Goal: Subscribe to service/newsletter

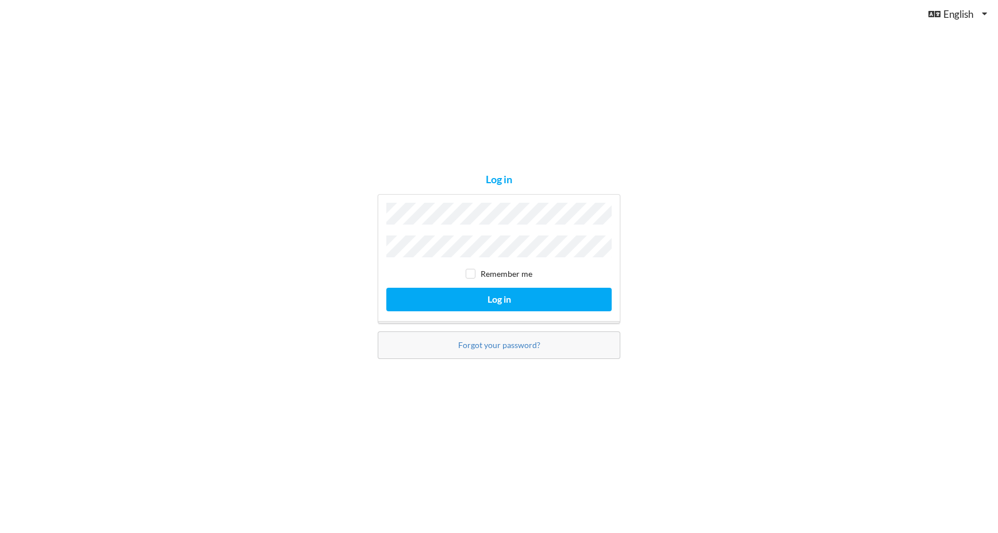
click at [430, 258] on div "Remember me Log in" at bounding box center [499, 258] width 243 height 129
click at [386, 288] on button "Log in" at bounding box center [498, 300] width 225 height 24
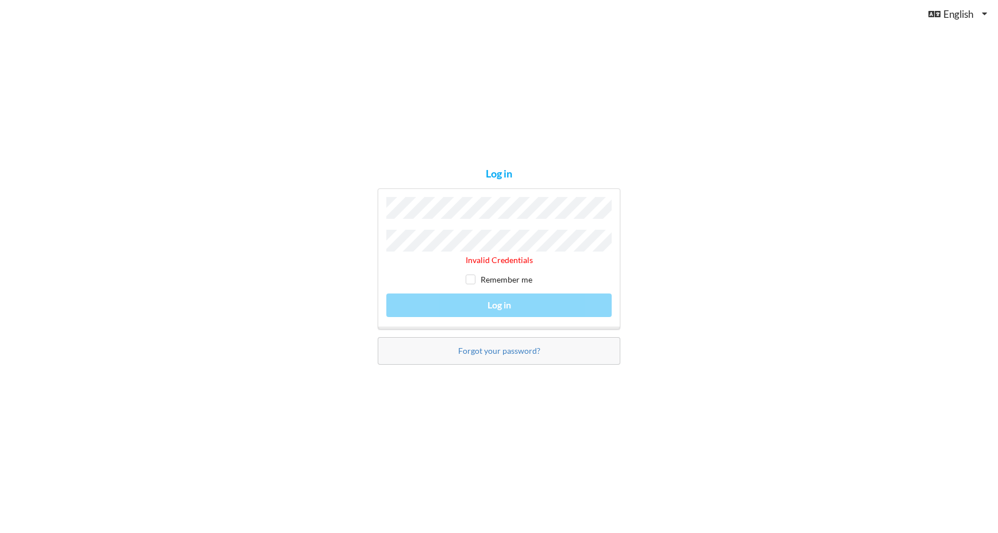
click at [381, 359] on div "Forgot your password?" at bounding box center [499, 351] width 243 height 28
click at [485, 319] on div "Invalid Credentials Remember me Log in" at bounding box center [499, 259] width 243 height 141
click at [485, 312] on div "Invalid Credentials Remember me Log in" at bounding box center [499, 259] width 243 height 141
click at [482, 299] on div "Invalid Credentials Remember me Log in" at bounding box center [499, 259] width 243 height 141
click at [483, 298] on div "Invalid Credentials Remember me Log in" at bounding box center [499, 259] width 243 height 141
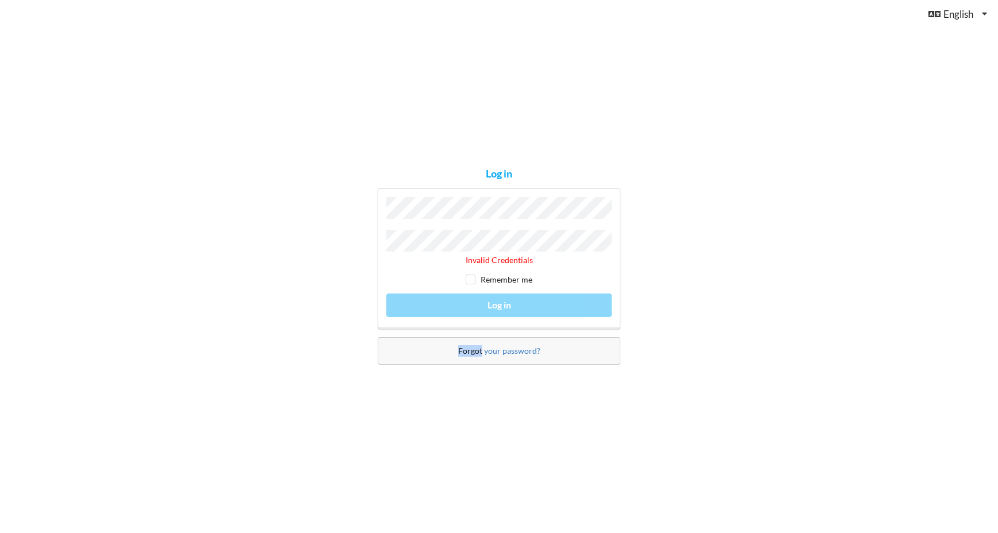
click at [483, 298] on div "Invalid Credentials Remember me Log in" at bounding box center [499, 259] width 243 height 141
click at [482, 255] on span "Invalid Credentials" at bounding box center [499, 260] width 67 height 10
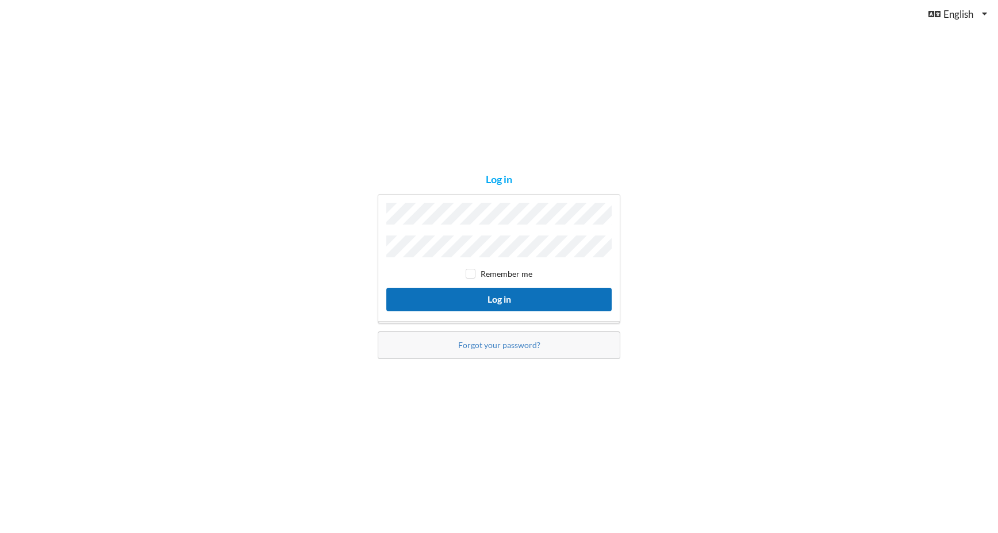
click at [489, 298] on button "Log in" at bounding box center [498, 300] width 225 height 24
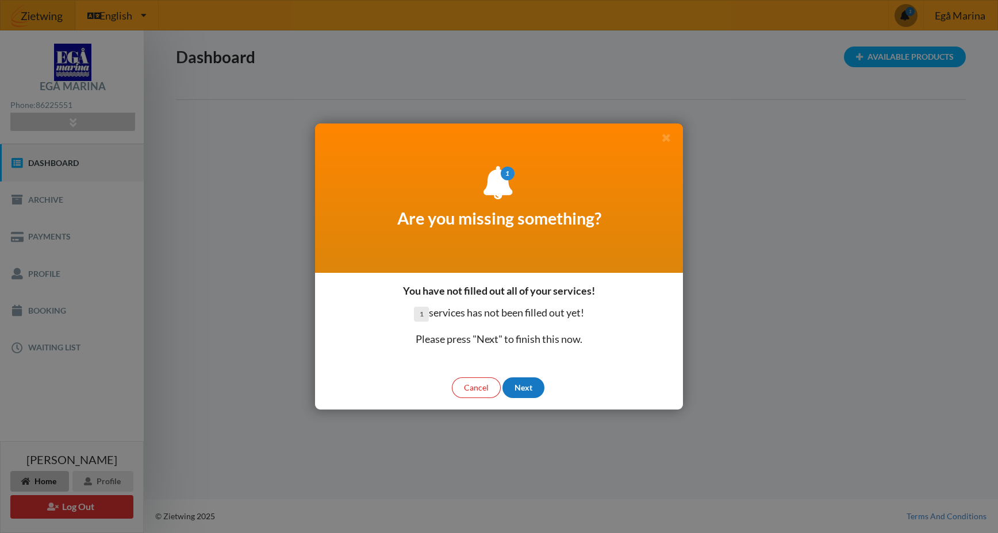
click at [512, 391] on div "Next" at bounding box center [523, 388] width 42 height 21
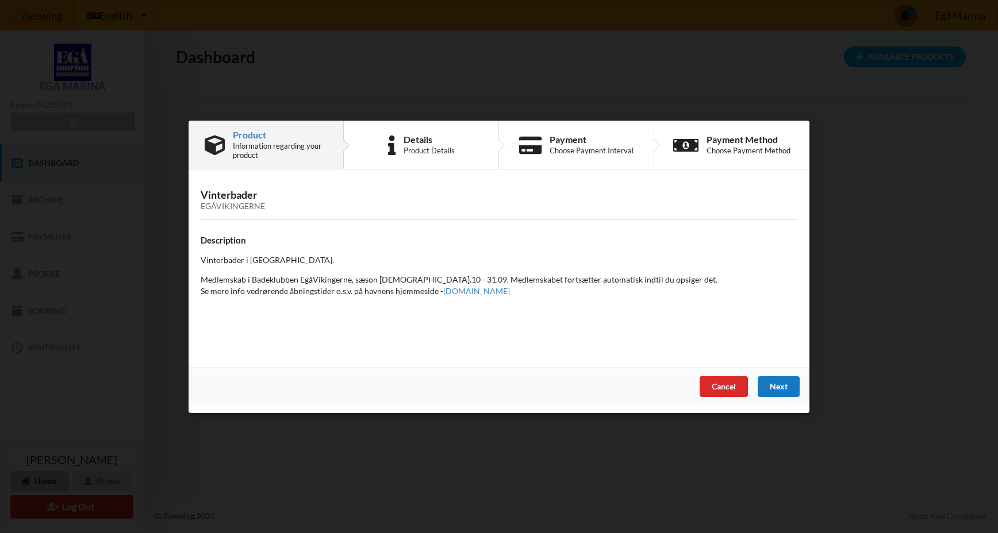
click at [778, 387] on div "Next" at bounding box center [779, 386] width 42 height 21
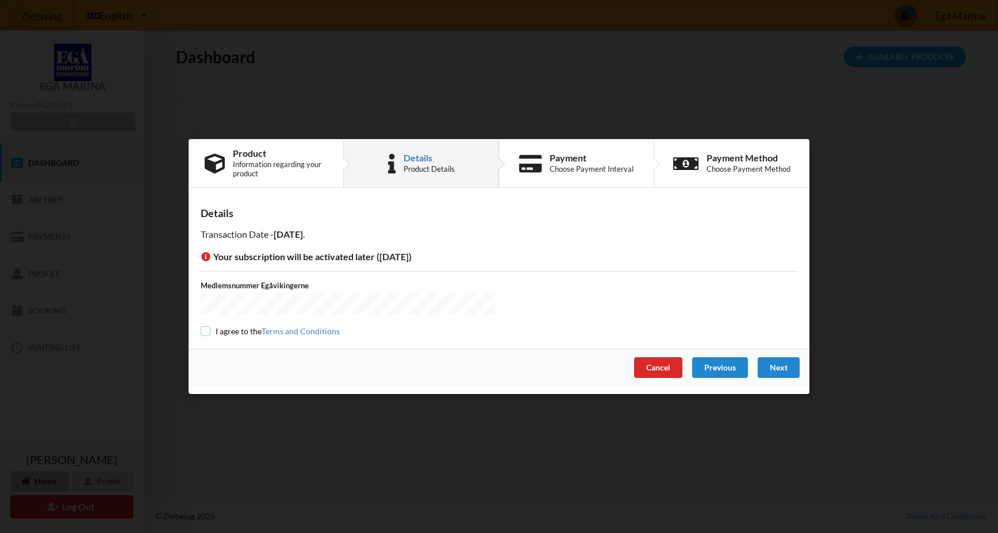
click at [209, 329] on input "checkbox" at bounding box center [206, 331] width 10 height 10
checkbox input "true"
click at [778, 365] on div "Next" at bounding box center [779, 368] width 42 height 21
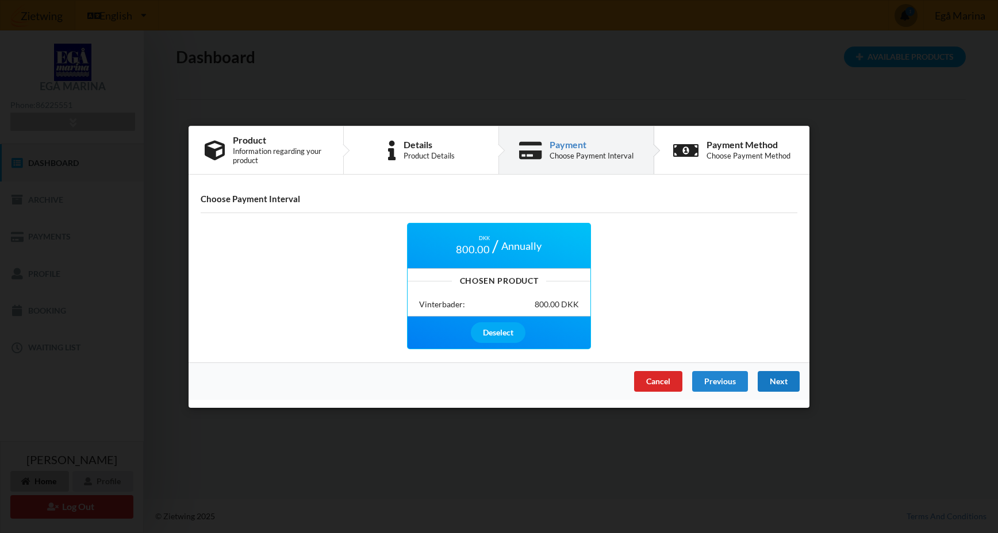
click at [797, 380] on div "Next" at bounding box center [779, 381] width 42 height 21
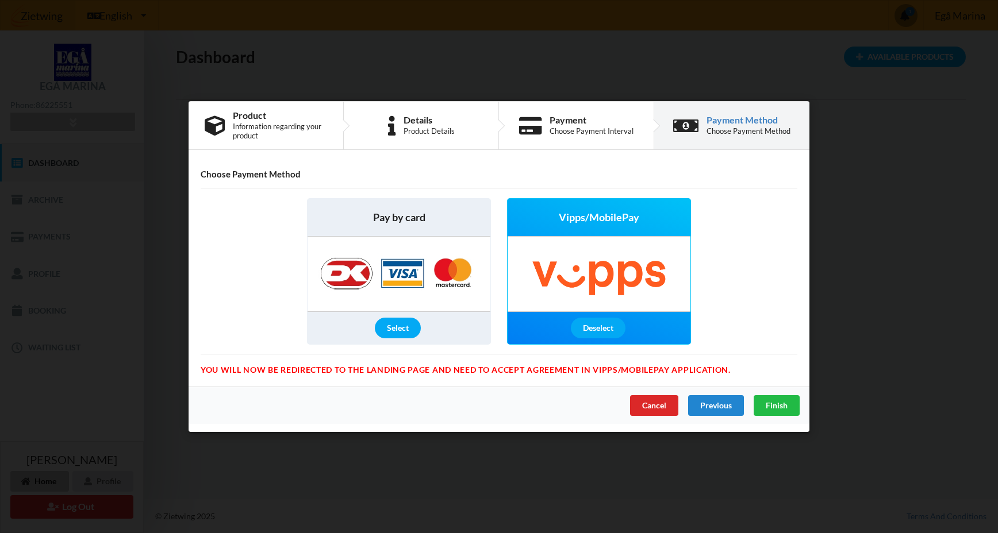
click at [418, 259] on img at bounding box center [399, 274] width 180 height 75
click at [396, 328] on div "Select" at bounding box center [398, 328] width 46 height 21
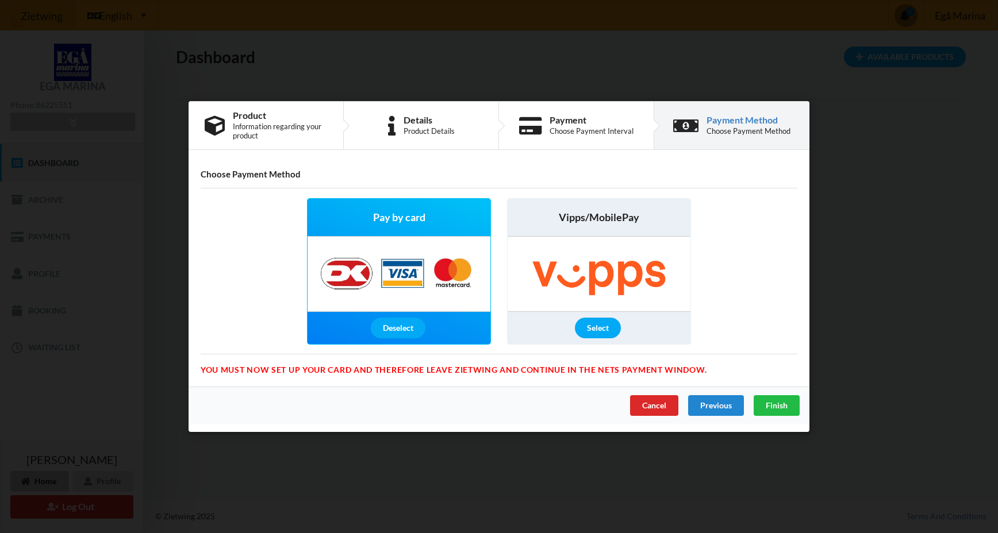
click at [432, 283] on img at bounding box center [399, 274] width 180 height 75
click at [784, 405] on span "Finish" at bounding box center [777, 406] width 22 height 10
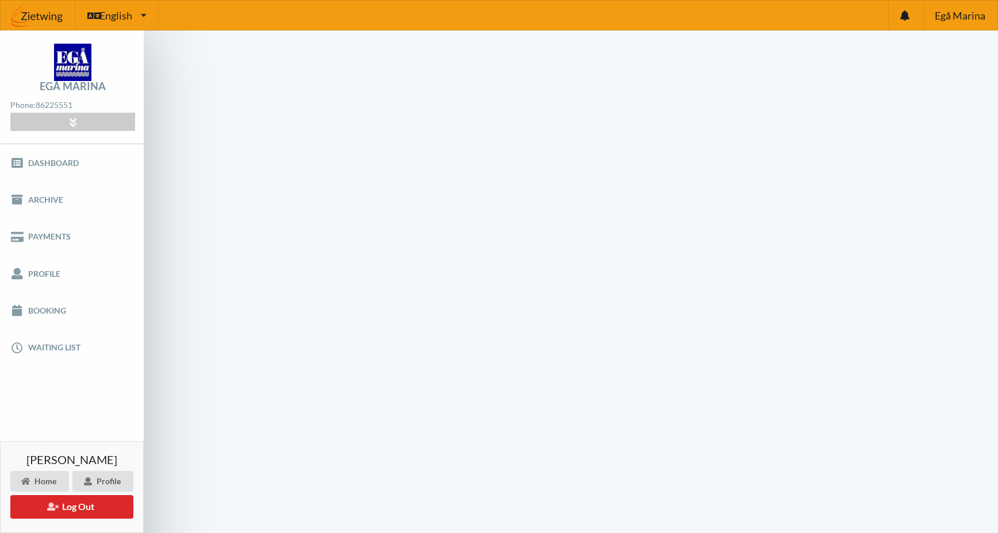
scroll to position [1, 0]
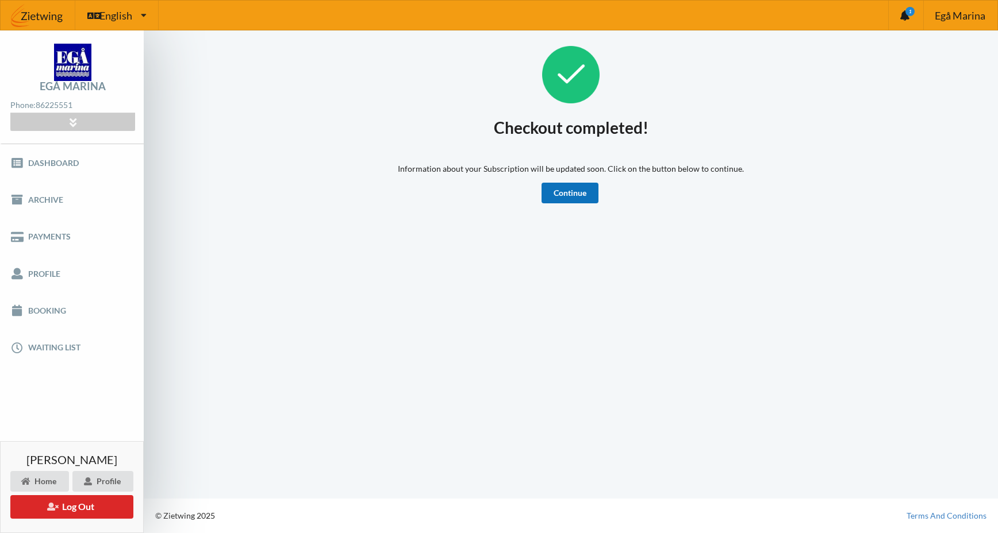
click at [546, 186] on link "Continue" at bounding box center [569, 193] width 57 height 21
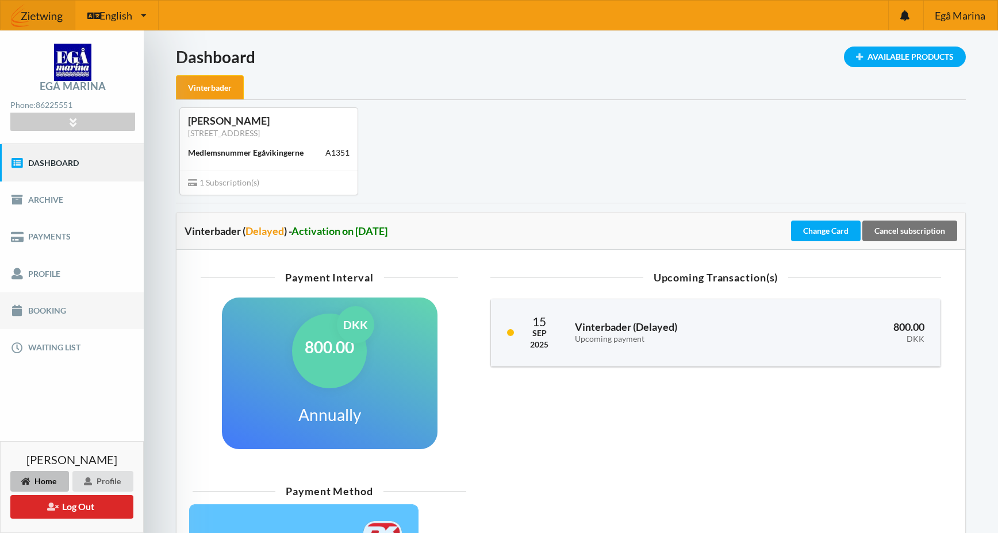
click at [47, 314] on link "Booking" at bounding box center [72, 311] width 144 height 37
